Goal: Information Seeking & Learning: Learn about a topic

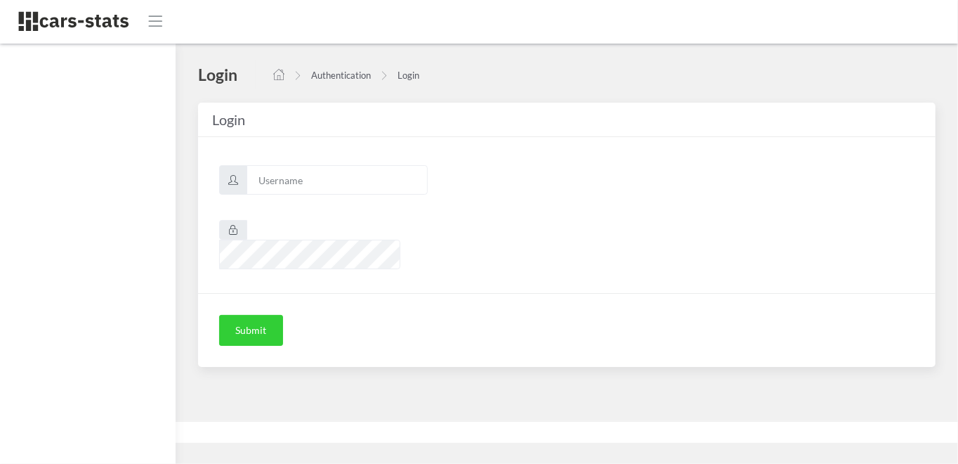
scroll to position [11, 11]
type input "skoda"
click at [263, 315] on button "Submit" at bounding box center [251, 330] width 64 height 31
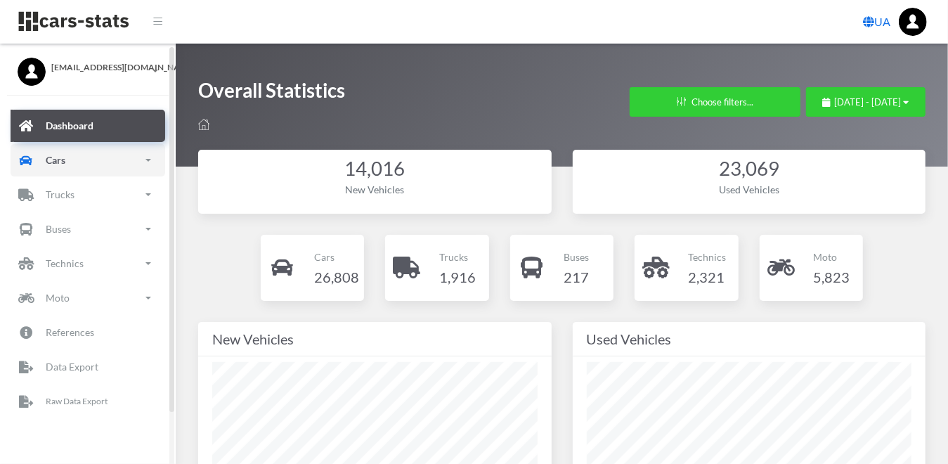
click at [63, 160] on p "Cars" at bounding box center [56, 160] width 20 height 18
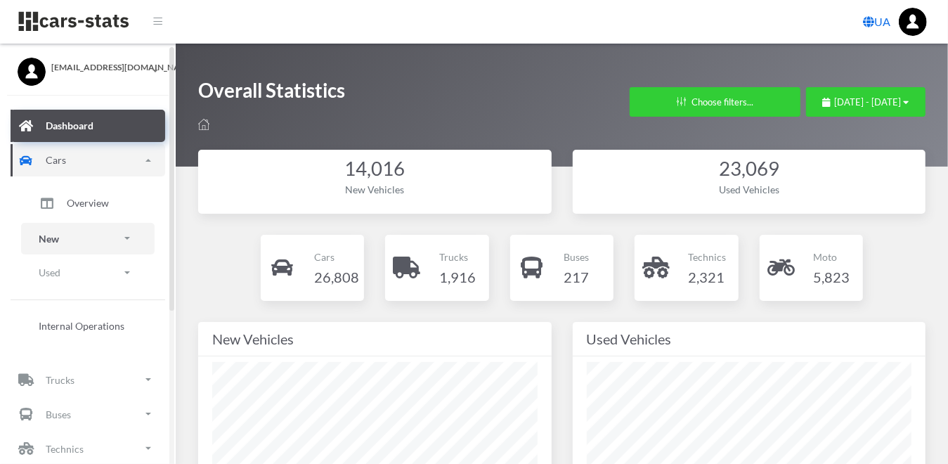
click at [58, 236] on p "New" at bounding box center [49, 239] width 20 height 18
click at [83, 273] on span "Brands" at bounding box center [82, 277] width 31 height 15
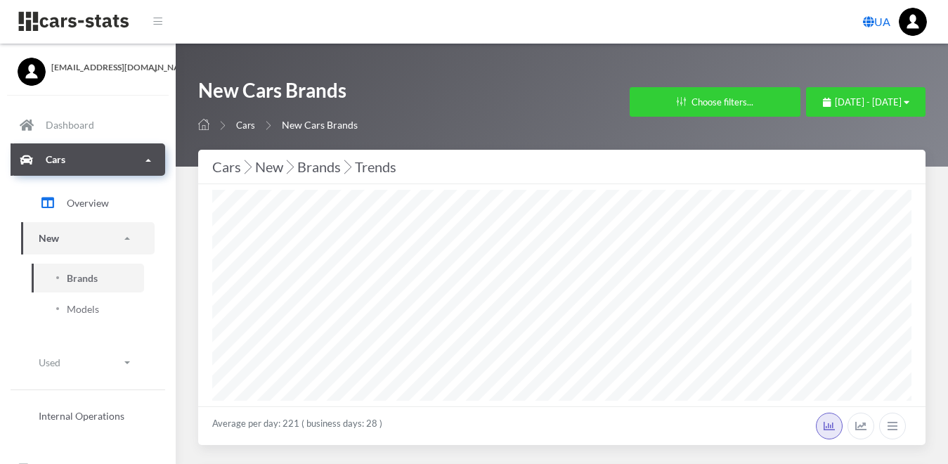
select select "25"
click at [908, 101] on icon "button" at bounding box center [907, 102] width 6 height 9
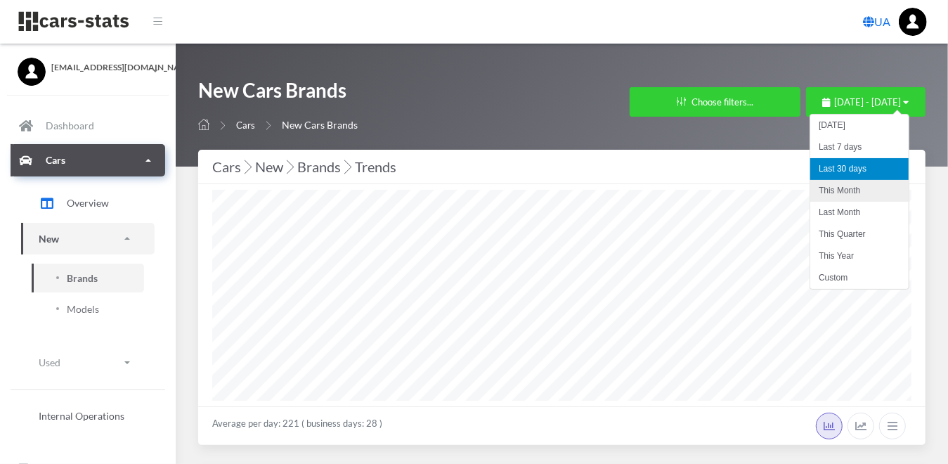
click at [860, 189] on li "This Month" at bounding box center [859, 191] width 98 height 22
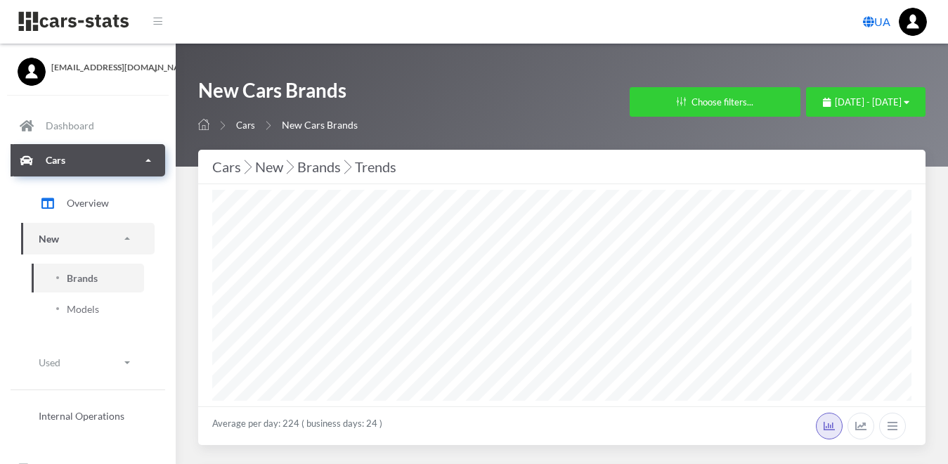
select select "25"
click at [909, 97] on button "[DATE] - [DATE]" at bounding box center [865, 102] width 119 height 30
click at [902, 99] on div "[DATE] - [DATE]" at bounding box center [866, 103] width 86 height 14
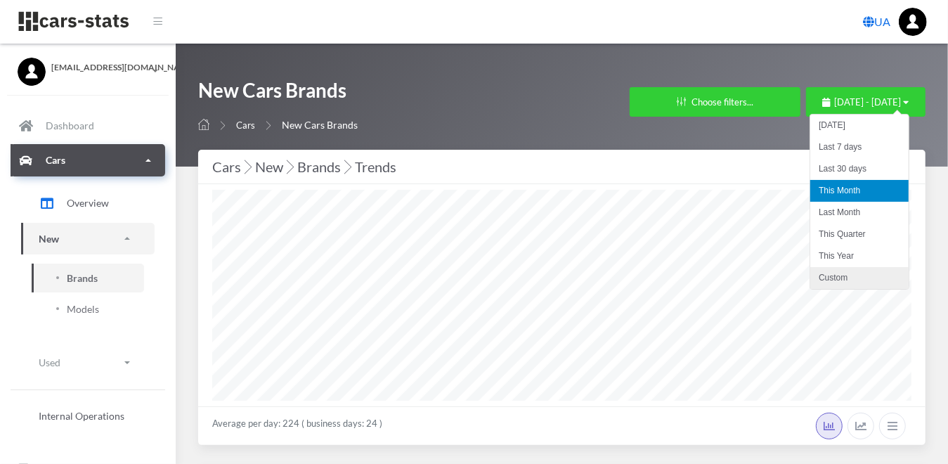
click at [842, 275] on li "Custom" at bounding box center [859, 278] width 98 height 22
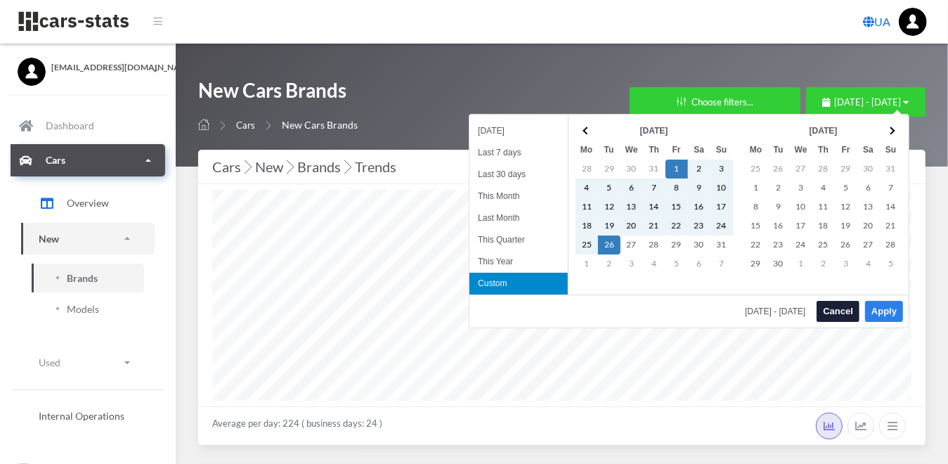
click at [886, 308] on button "Apply" at bounding box center [884, 311] width 38 height 21
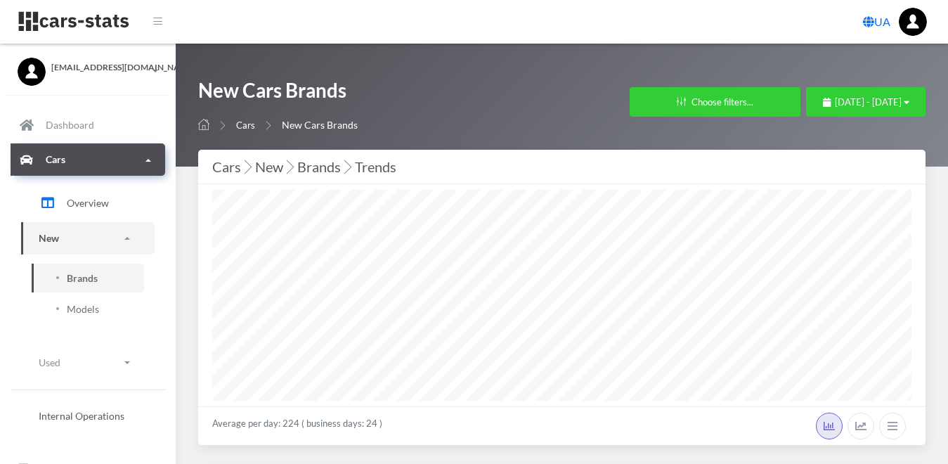
select select "25"
click at [904, 104] on icon "button" at bounding box center [907, 102] width 6 height 9
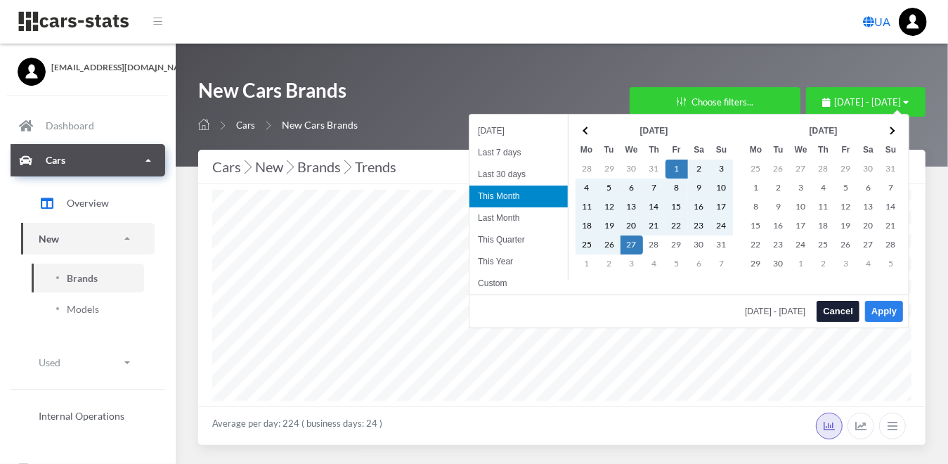
click at [880, 308] on button "Apply" at bounding box center [884, 311] width 38 height 21
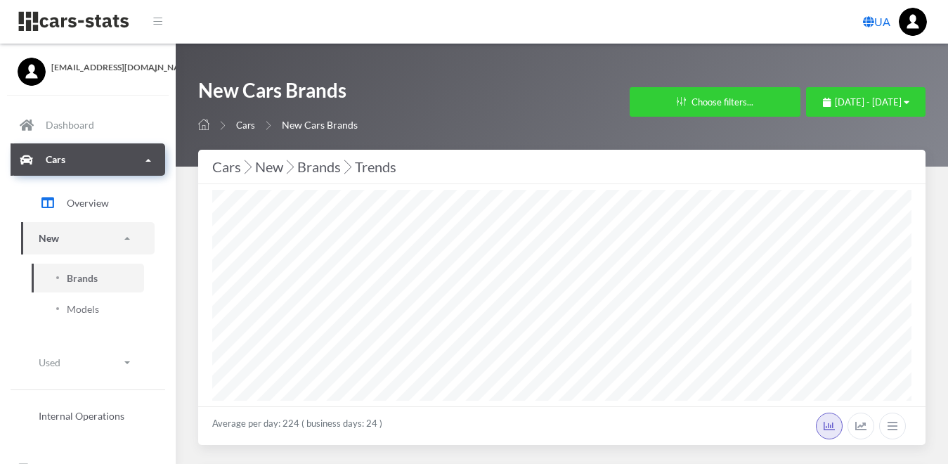
select select "25"
click at [898, 101] on span "August 1, 2025 - August 27, 2025" at bounding box center [868, 101] width 67 height 11
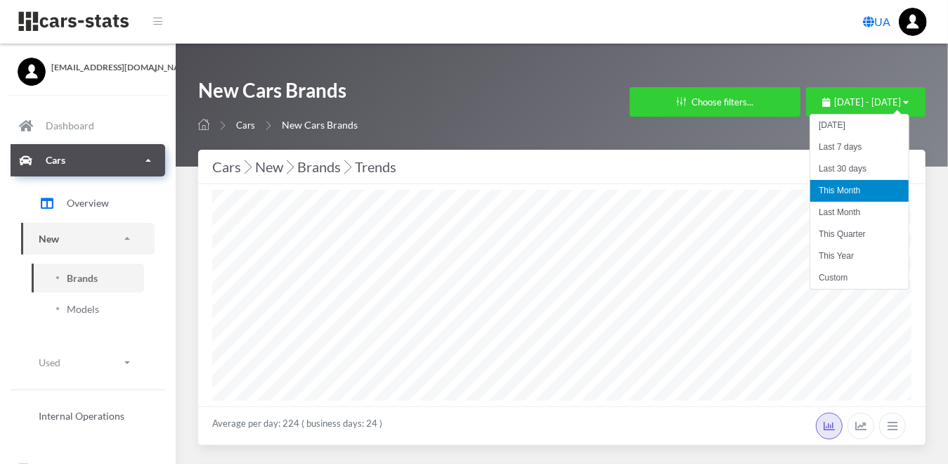
click at [846, 186] on li "This Month" at bounding box center [859, 191] width 98 height 22
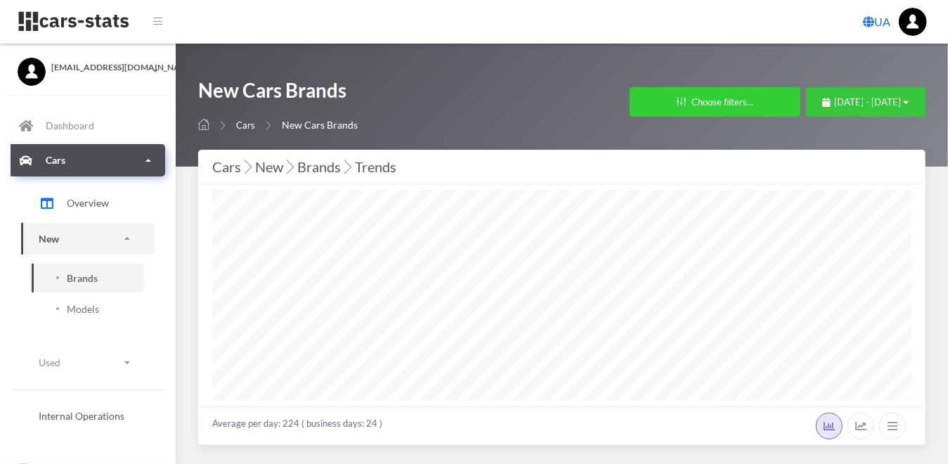
click at [894, 99] on span "August 1, 2025 - August 27, 2025" at bounding box center [868, 101] width 67 height 11
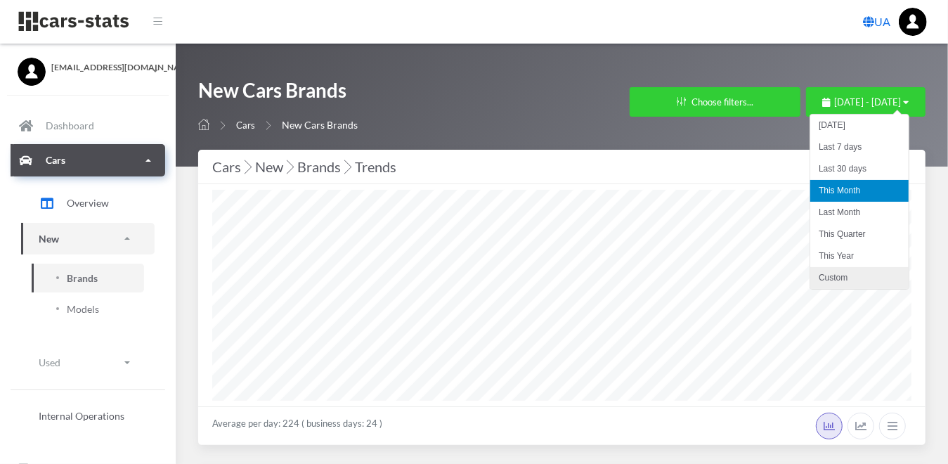
click at [835, 274] on li "Custom" at bounding box center [859, 278] width 98 height 22
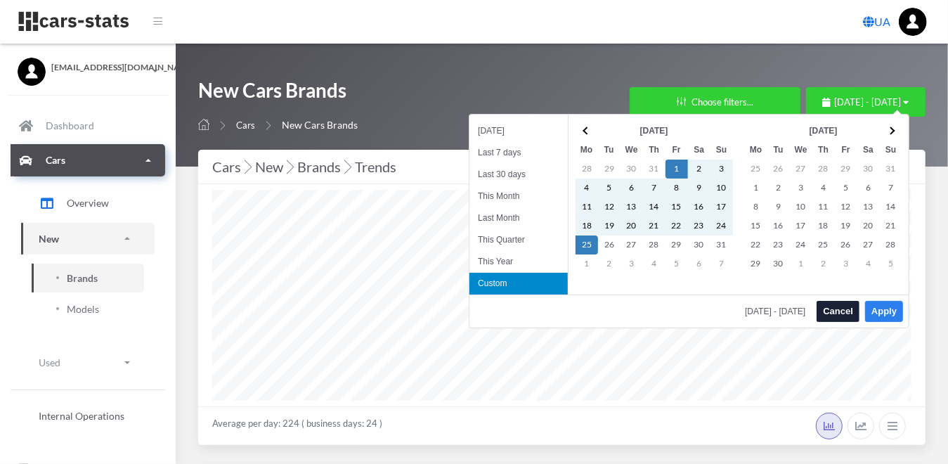
click at [883, 308] on button "Apply" at bounding box center [884, 311] width 38 height 21
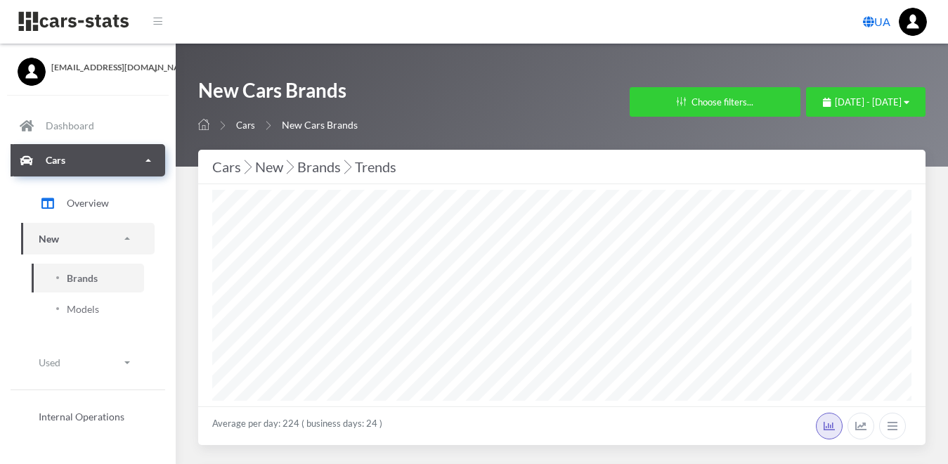
select select "25"
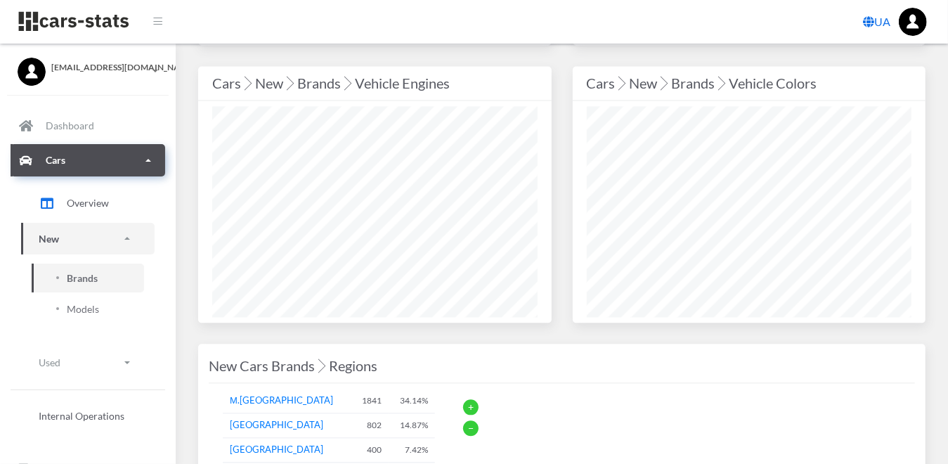
scroll to position [1897, 0]
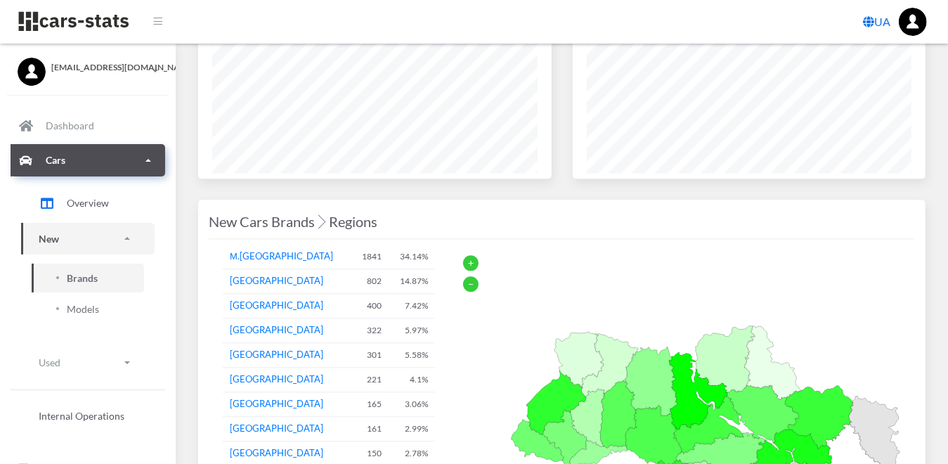
click at [467, 276] on div "−" at bounding box center [470, 283] width 15 height 15
click at [467, 255] on div "+" at bounding box center [470, 262] width 15 height 15
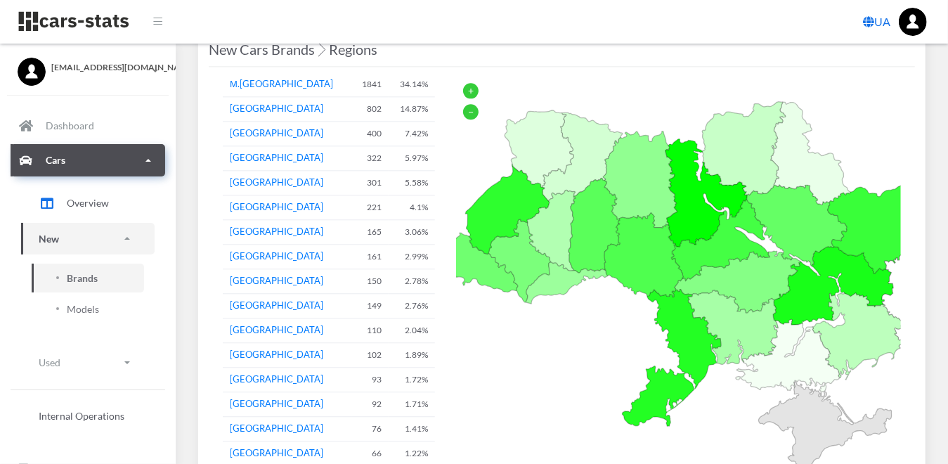
scroll to position [2248, 0]
